Goal: Check status: Check status

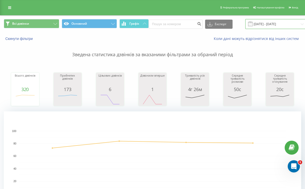
click at [257, 27] on input "[DATE] - [DATE]" at bounding box center [276, 24] width 62 height 10
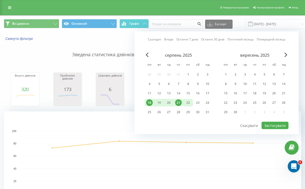
click at [190, 102] on div "22" at bounding box center [188, 102] width 7 height 7
click at [269, 127] on button "Застосувати" at bounding box center [275, 125] width 27 height 7
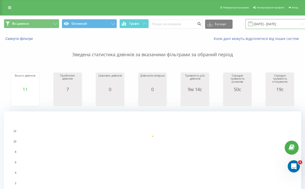
click at [264, 24] on input "[DATE] - [DATE]" at bounding box center [276, 24] width 62 height 10
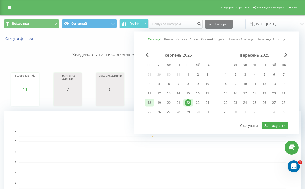
click at [151, 102] on div "18" at bounding box center [149, 102] width 7 height 7
click at [192, 102] on div "22" at bounding box center [188, 103] width 10 height 8
click at [267, 125] on button "Застосувати" at bounding box center [275, 125] width 27 height 7
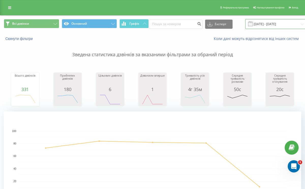
click at [277, 24] on input "[DATE] - [DATE]" at bounding box center [276, 24] width 62 height 10
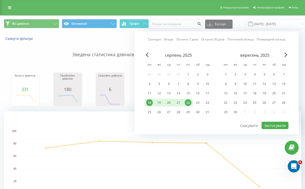
click at [189, 106] on div "22" at bounding box center [188, 103] width 10 height 8
click at [275, 125] on button "Застосувати" at bounding box center [275, 125] width 27 height 7
type input "[DATE] - [DATE]"
